Goal: Task Accomplishment & Management: Manage account settings

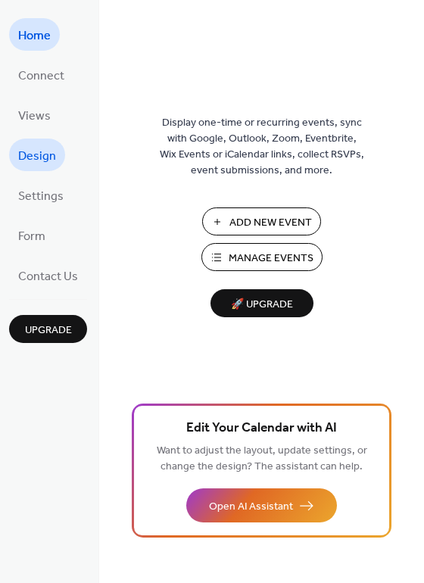
click at [34, 146] on span "Design" at bounding box center [37, 156] width 38 height 23
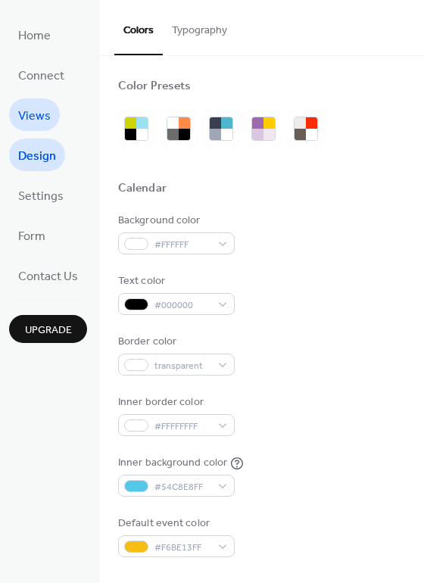
click at [33, 117] on span "Views" at bounding box center [34, 115] width 33 height 23
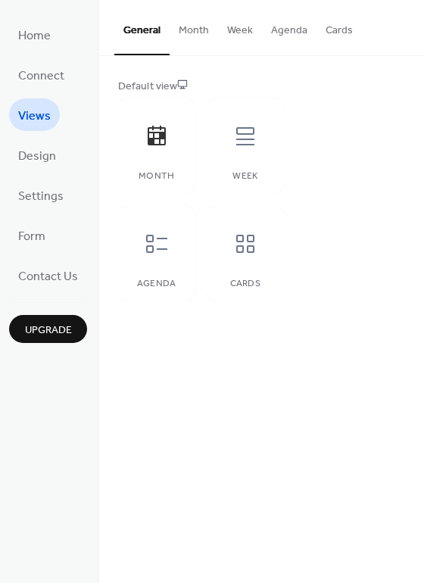
click at [200, 30] on button "Month" at bounding box center [193, 27] width 48 height 54
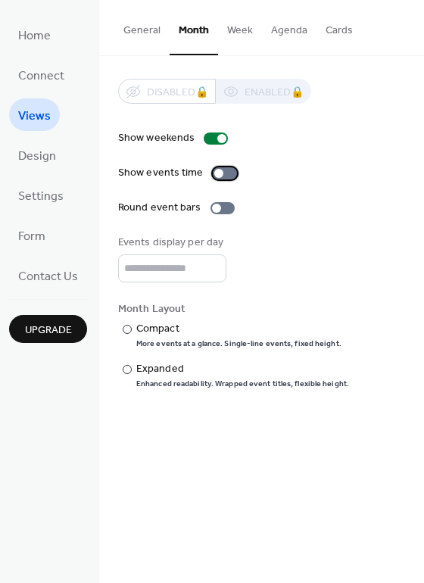
click at [228, 170] on div at bounding box center [225, 173] width 24 height 12
click at [238, 31] on button "Week" at bounding box center [240, 27] width 44 height 54
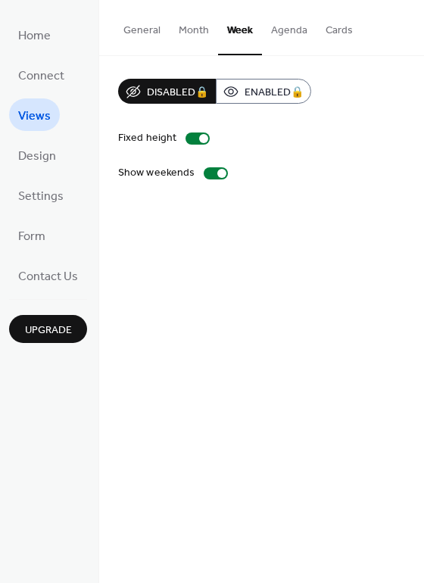
click at [199, 30] on button "Month" at bounding box center [193, 27] width 48 height 54
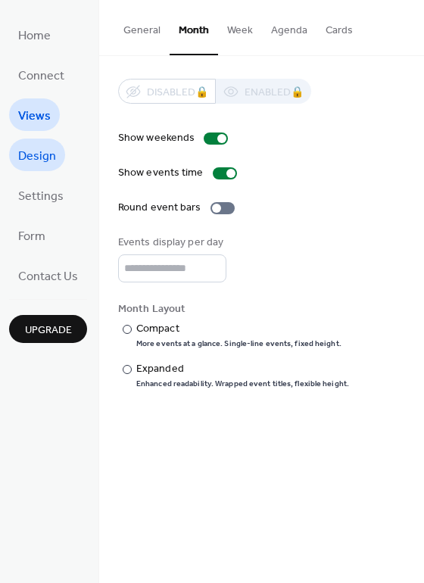
click at [42, 147] on span "Design" at bounding box center [37, 156] width 38 height 23
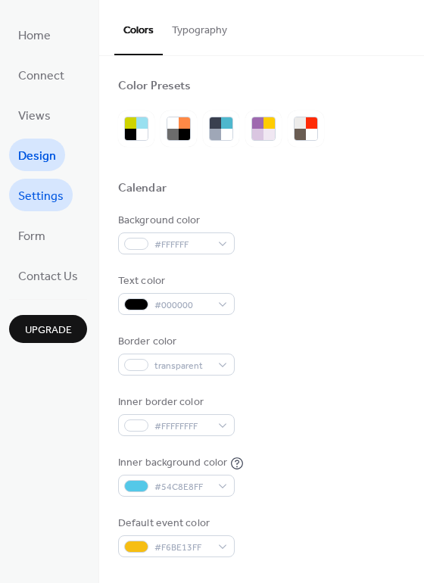
click at [42, 185] on span "Settings" at bounding box center [40, 196] width 45 height 23
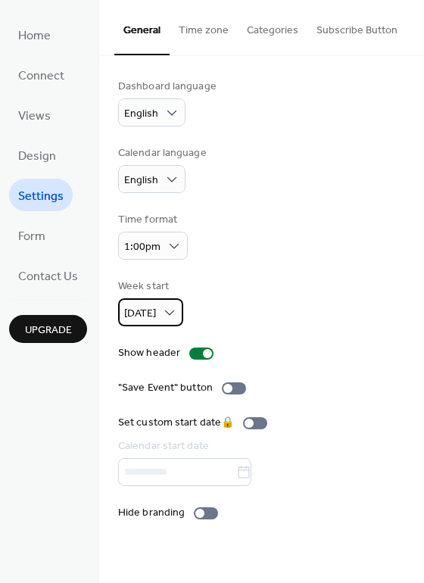
click at [156, 317] on span "Monday" at bounding box center [140, 313] width 32 height 20
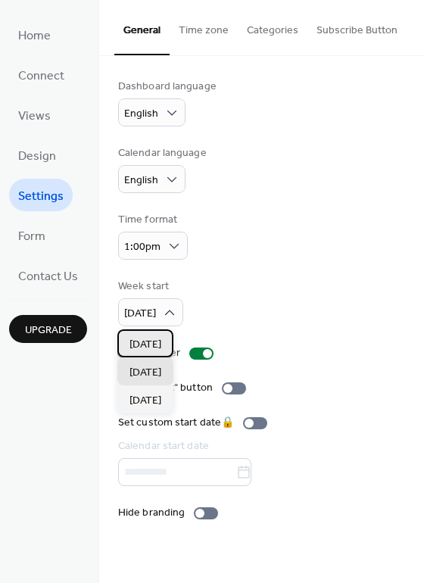
click at [158, 340] on span "Sunday" at bounding box center [145, 345] width 32 height 16
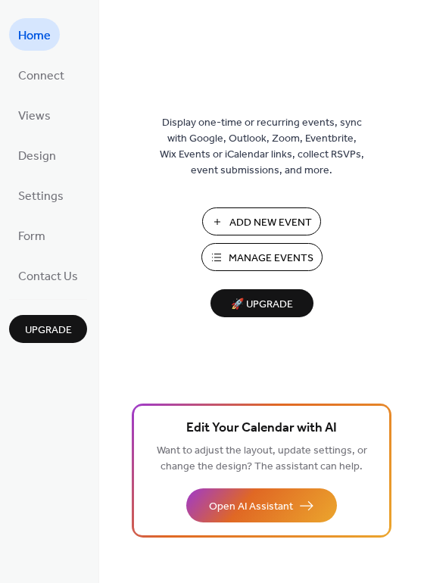
click at [267, 228] on span "Add New Event" at bounding box center [270, 223] width 82 height 16
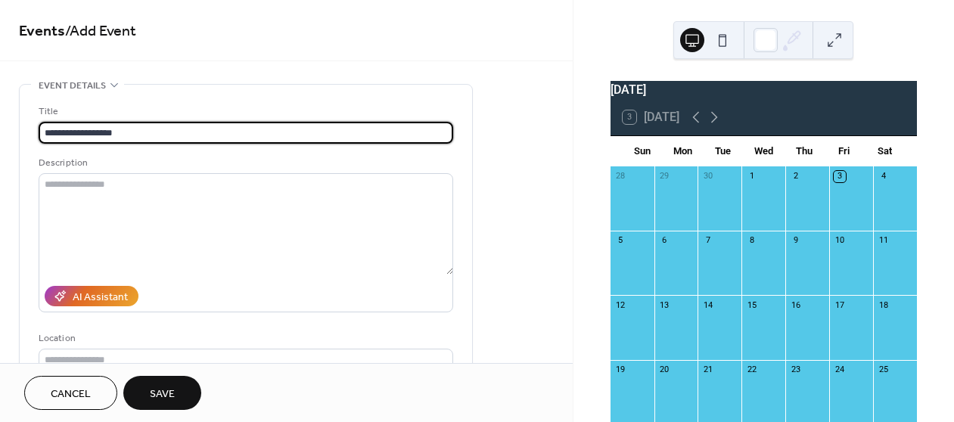
type input "**********"
click at [90, 387] on span "Cancel" at bounding box center [71, 395] width 40 height 16
